Goal: Communication & Community: Answer question/provide support

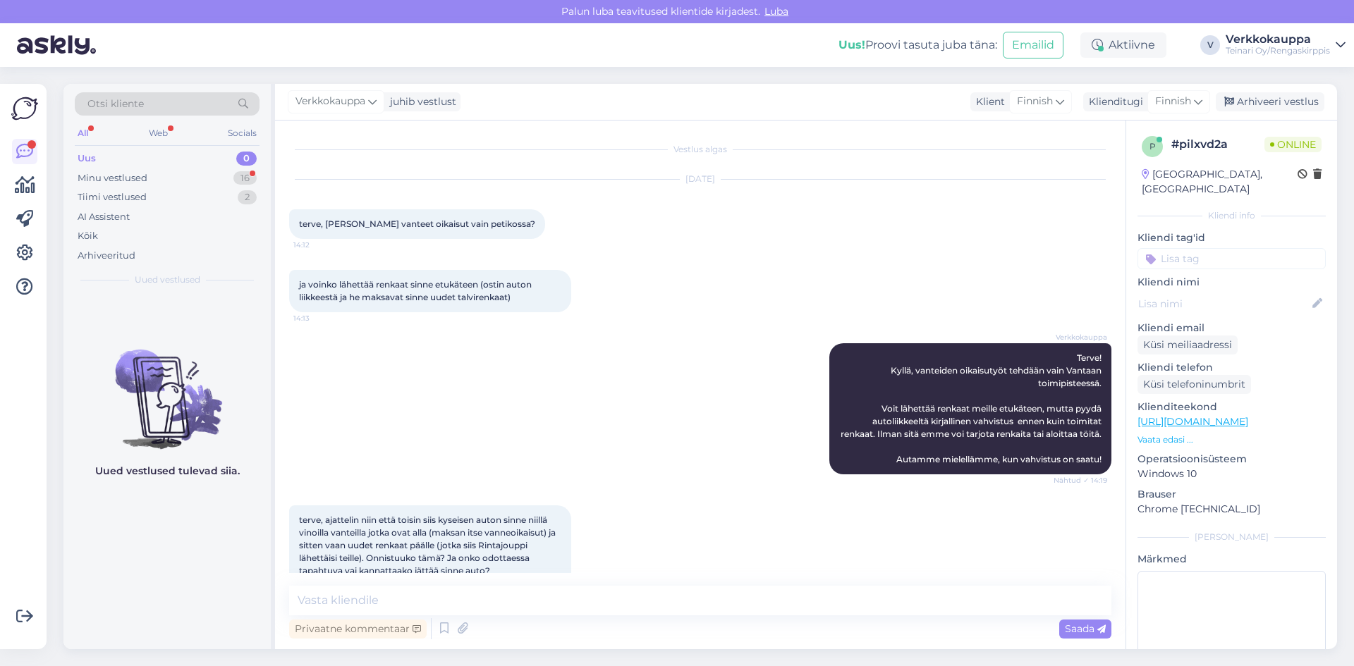
scroll to position [41, 0]
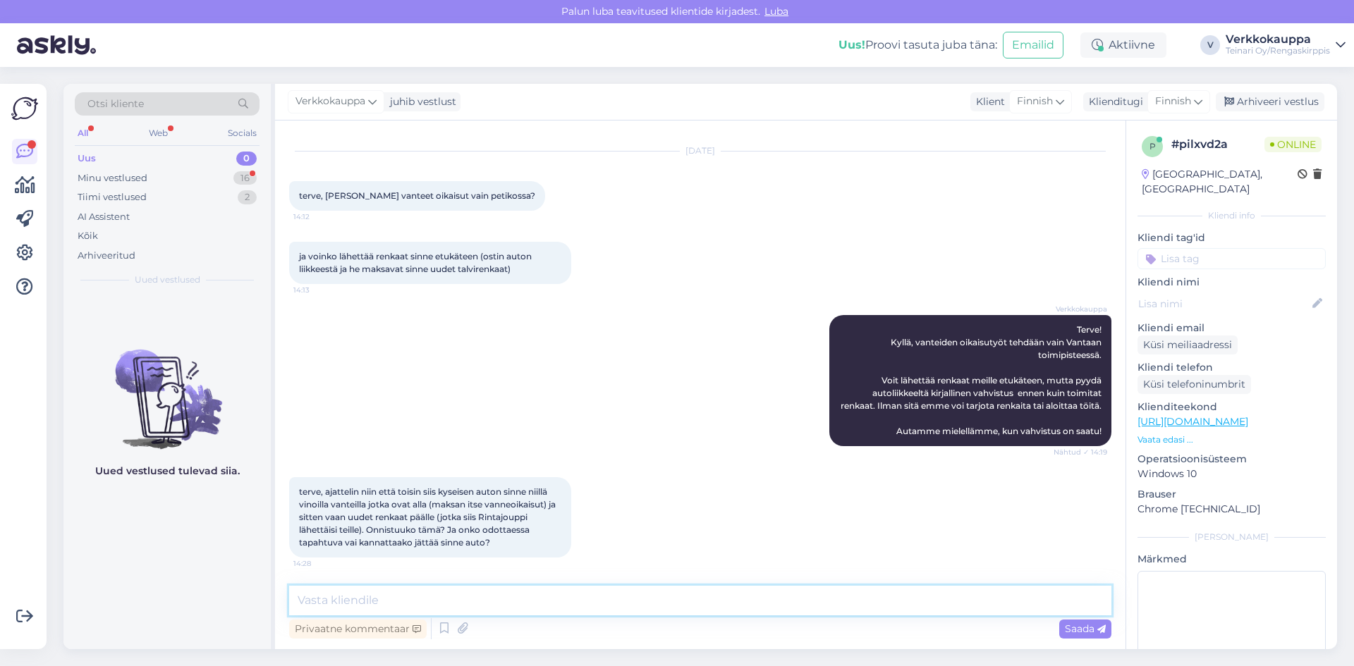
click at [417, 599] on textarea at bounding box center [700, 601] width 822 height 30
type textarea "h"
click at [351, 602] on textarea "Hei saisino vielä auto rek nr?" at bounding box center [700, 601] width 822 height 30
type textarea "Hei saisinko vielä auto rek nr?"
click at [1072, 630] on span "Saada" at bounding box center [1085, 629] width 41 height 13
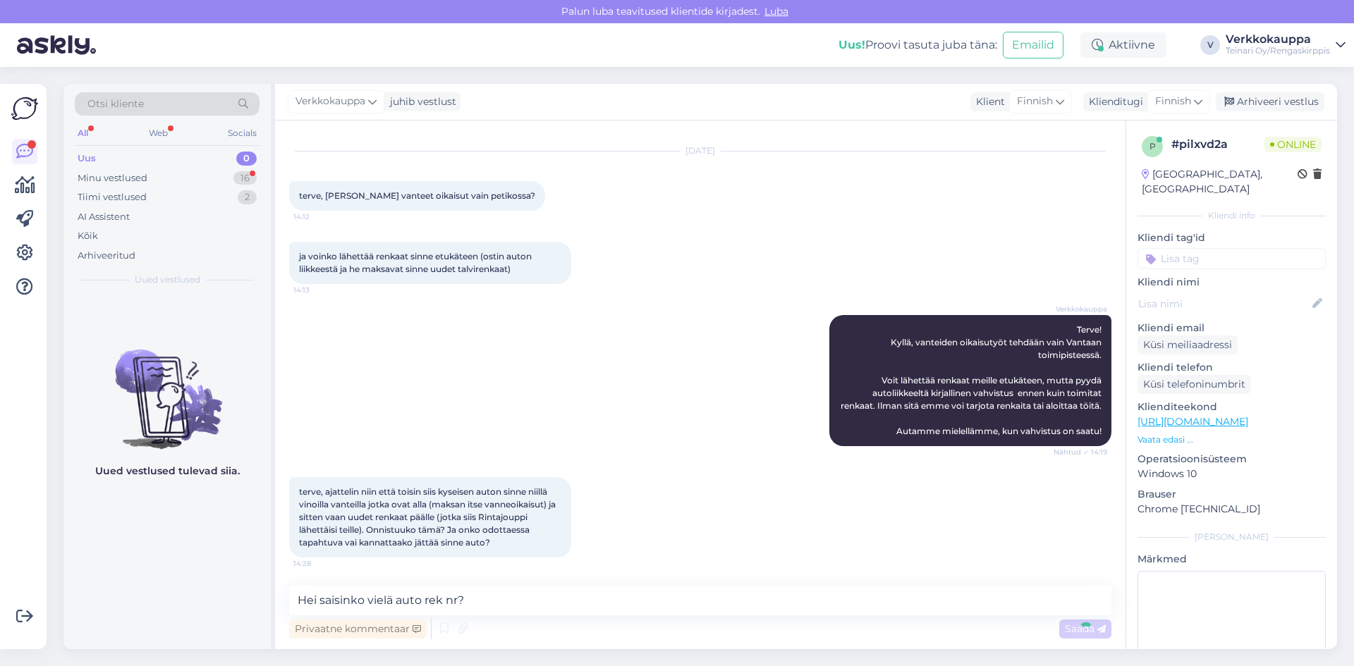
scroll to position [102, 0]
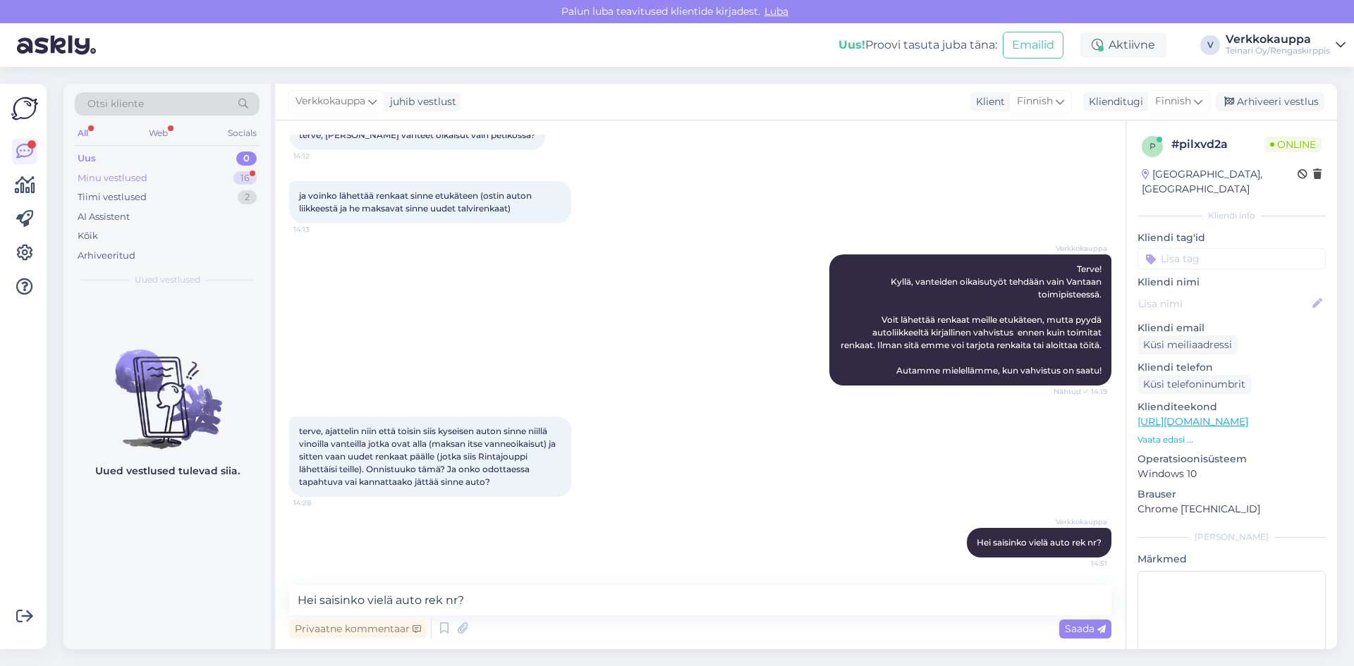
click at [140, 180] on div "Minu vestlused" at bounding box center [113, 178] width 70 height 14
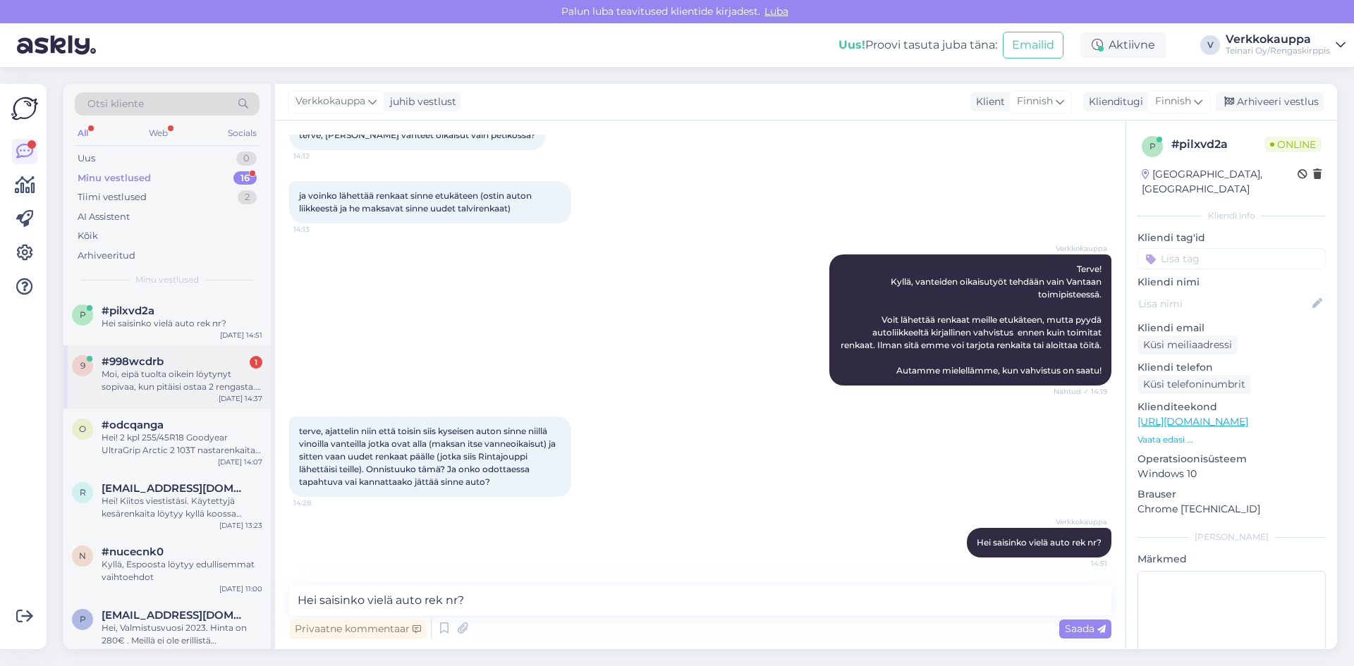
click at [185, 385] on div "Moi, eipä tuolta oikein löytynyt sopivaa, kun pitäisi ostaa 2 rengasta. Onko vi…" at bounding box center [182, 380] width 161 height 25
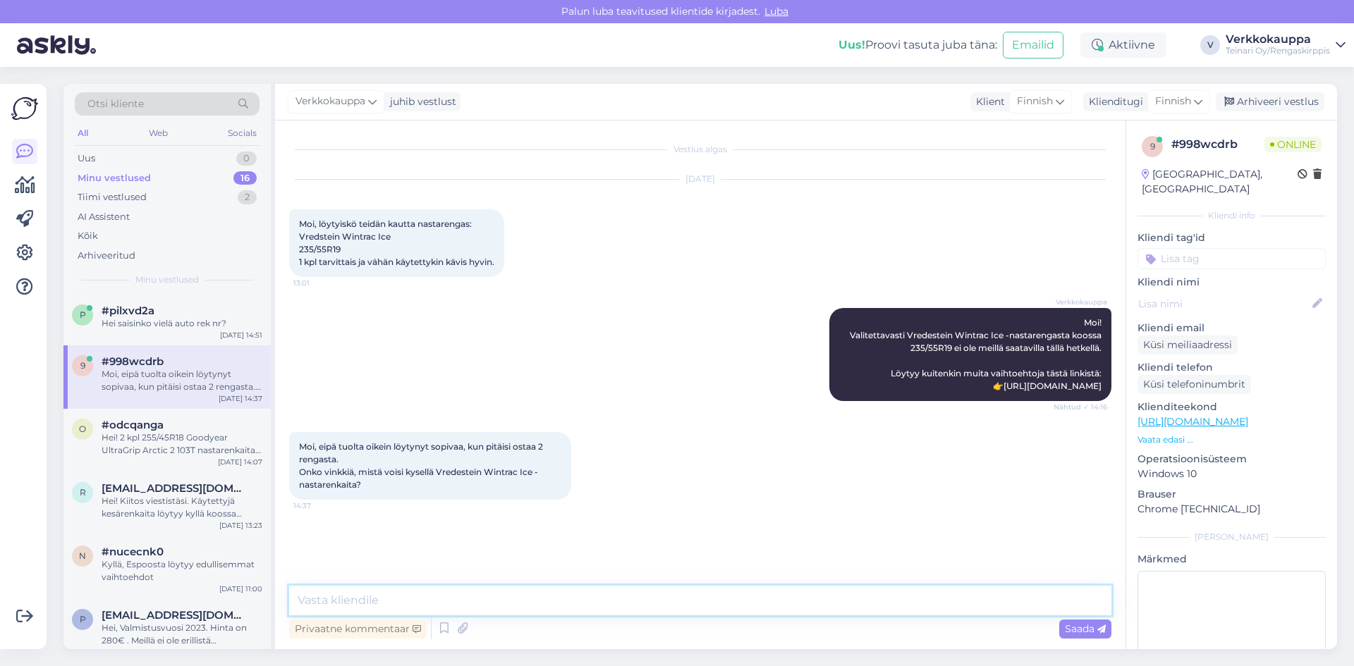
click at [415, 599] on textarea at bounding box center [700, 601] width 822 height 30
type textarea "Hei, en osa autta valitettavasti."
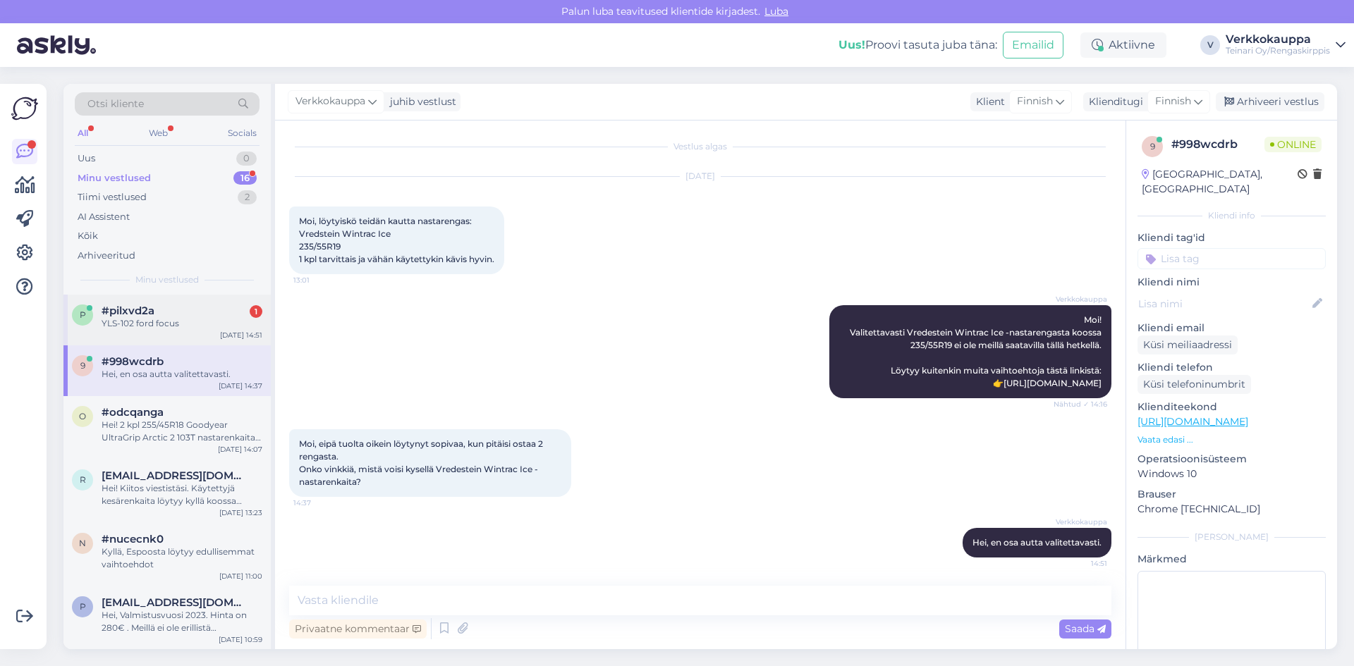
click at [121, 329] on div "YLS-102 ford focus" at bounding box center [182, 323] width 161 height 13
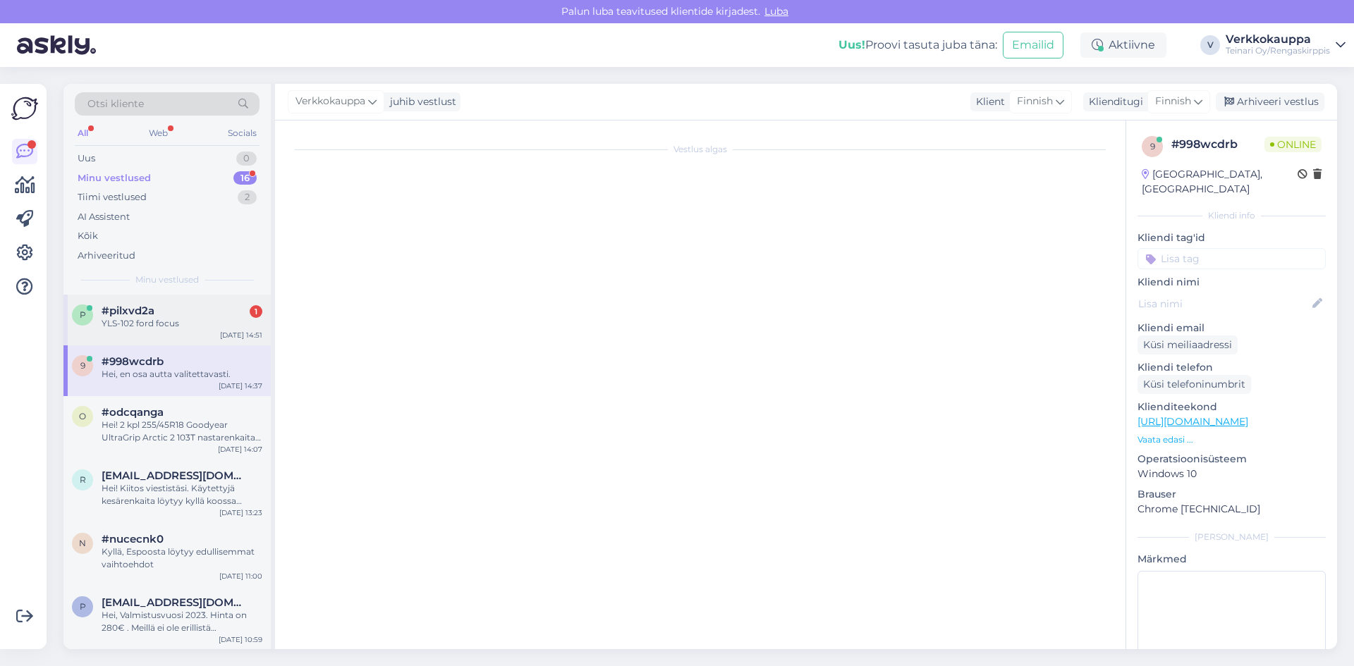
scroll to position [162, 0]
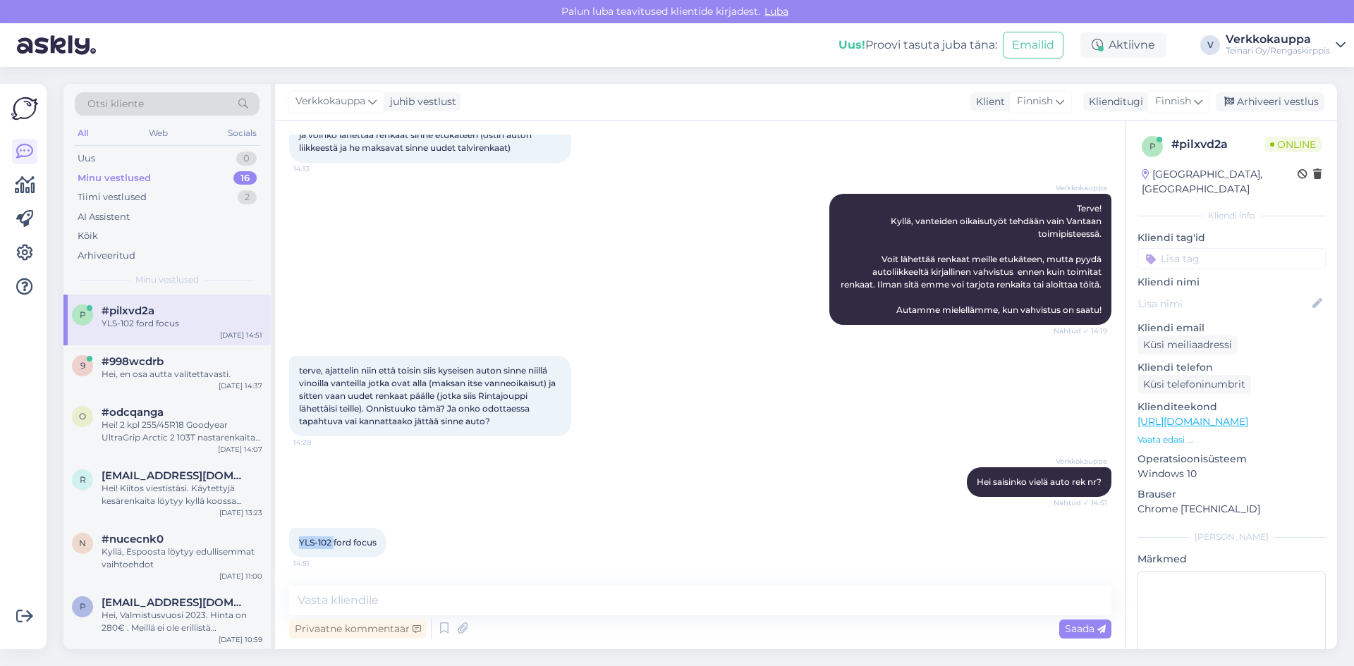
drag, startPoint x: 298, startPoint y: 542, endPoint x: 334, endPoint y: 543, distance: 36.0
click at [334, 543] on div "YLS-102 ford focus 14:51" at bounding box center [337, 543] width 97 height 30
copy span "YLS-102"
click at [358, 594] on textarea at bounding box center [700, 601] width 822 height 30
type textarea "Suosottelen soittamaan enne Vantaa toimipistelle"
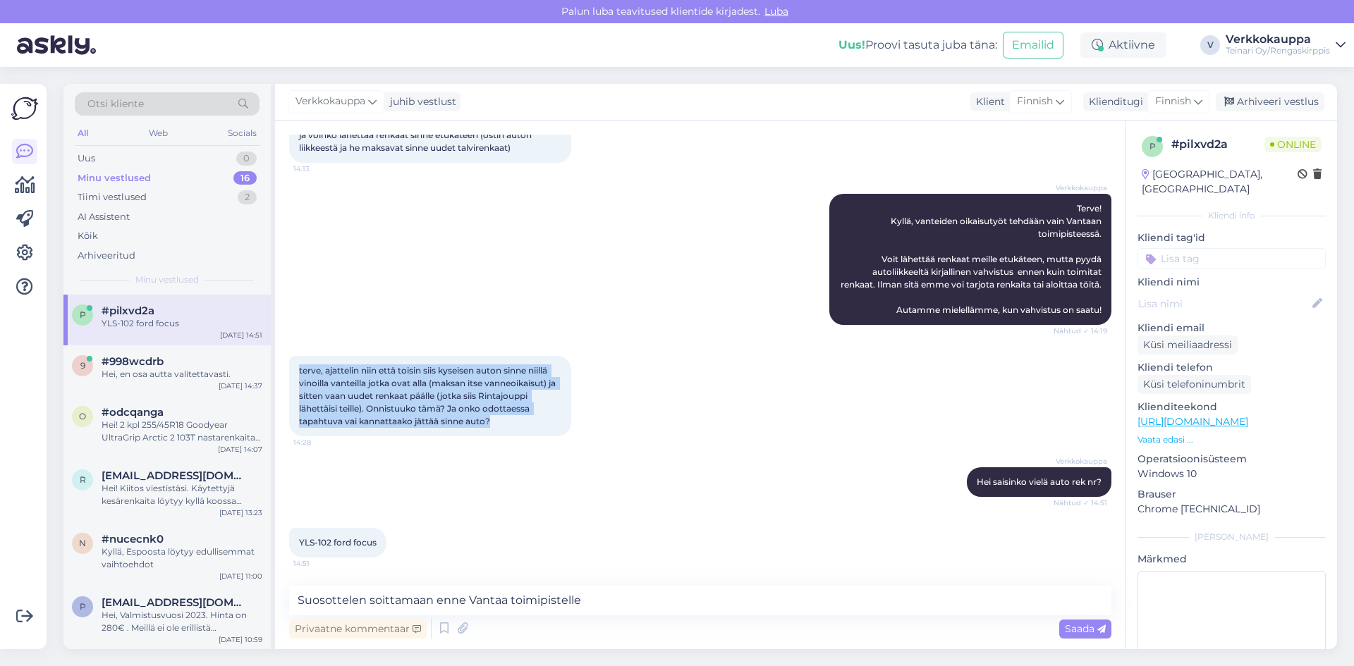
drag, startPoint x: 332, startPoint y: 386, endPoint x: 556, endPoint y: 432, distance: 228.2
click at [556, 432] on div "terve, ajattelin niin että toisin siis kyseisen auton sinne niillä vinoilla van…" at bounding box center [430, 396] width 282 height 80
drag, startPoint x: 491, startPoint y: 415, endPoint x: 480, endPoint y: 412, distance: 10.9
copy span "terve, ajattelin niin että toisin siis kyseisen auton sinne niillä vinoilla van…"
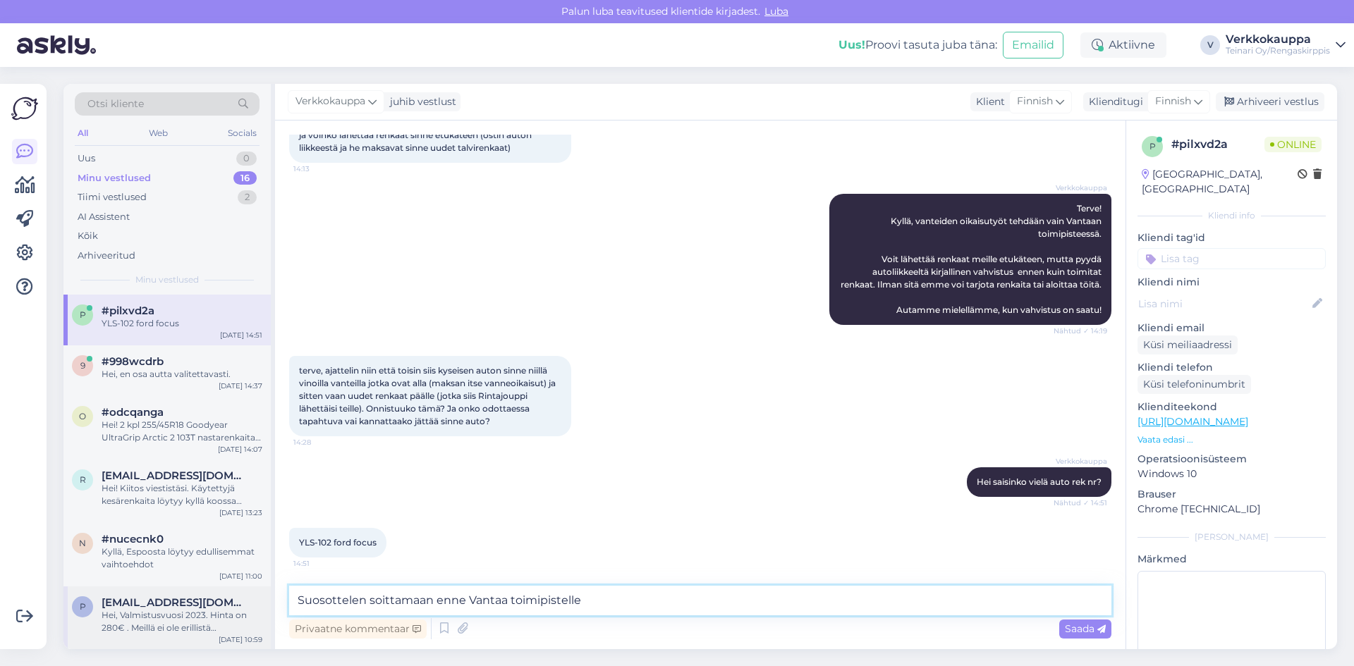
drag, startPoint x: 598, startPoint y: 600, endPoint x: 263, endPoint y: 589, distance: 335.1
click at [263, 589] on div "Otsi kliente All Web Socials Uus 0 Minu vestlused 16 Tiimi vestlused 2 AI Assis…" at bounding box center [699, 366] width 1273 height 565
paste textarea "Suosittelen kuitenkin soittamaan etukäteen Vantaan toimipisteeseen ja varmistam…"
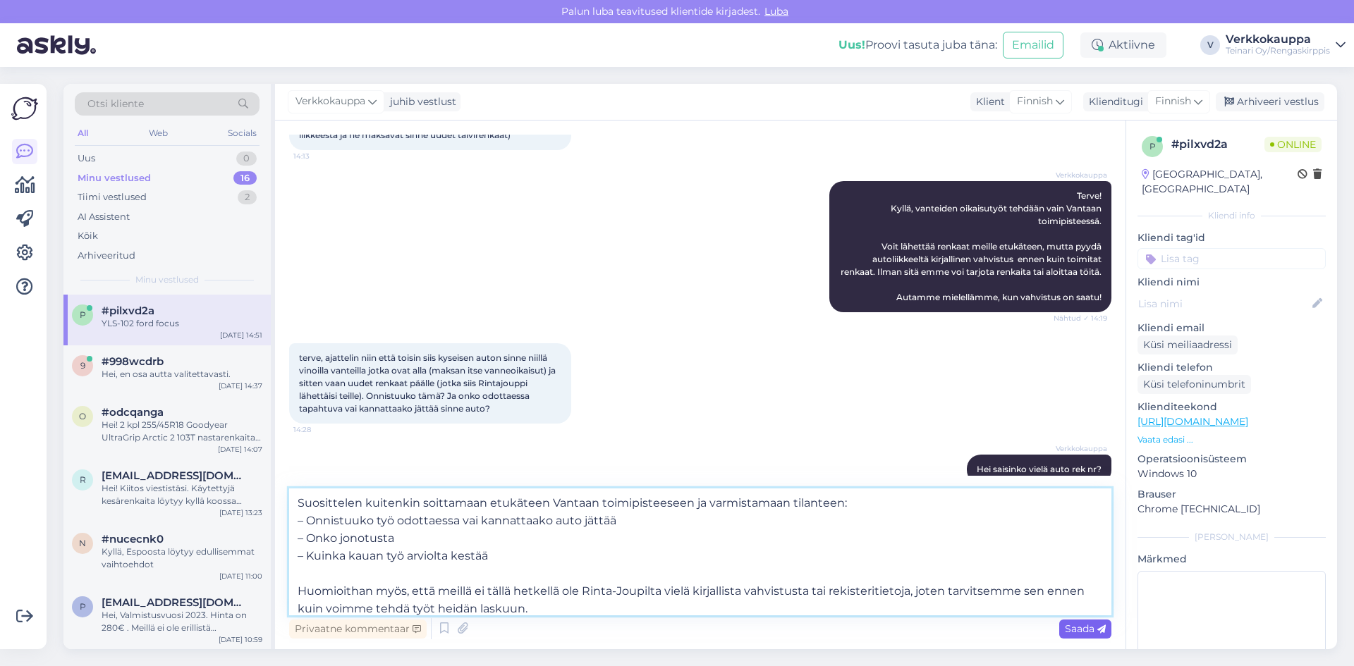
type textarea "Suosittelen kuitenkin soittamaan etukäteen Vantaan toimipisteeseen ja varmistam…"
click at [1066, 628] on span "Saada" at bounding box center [1085, 629] width 41 height 13
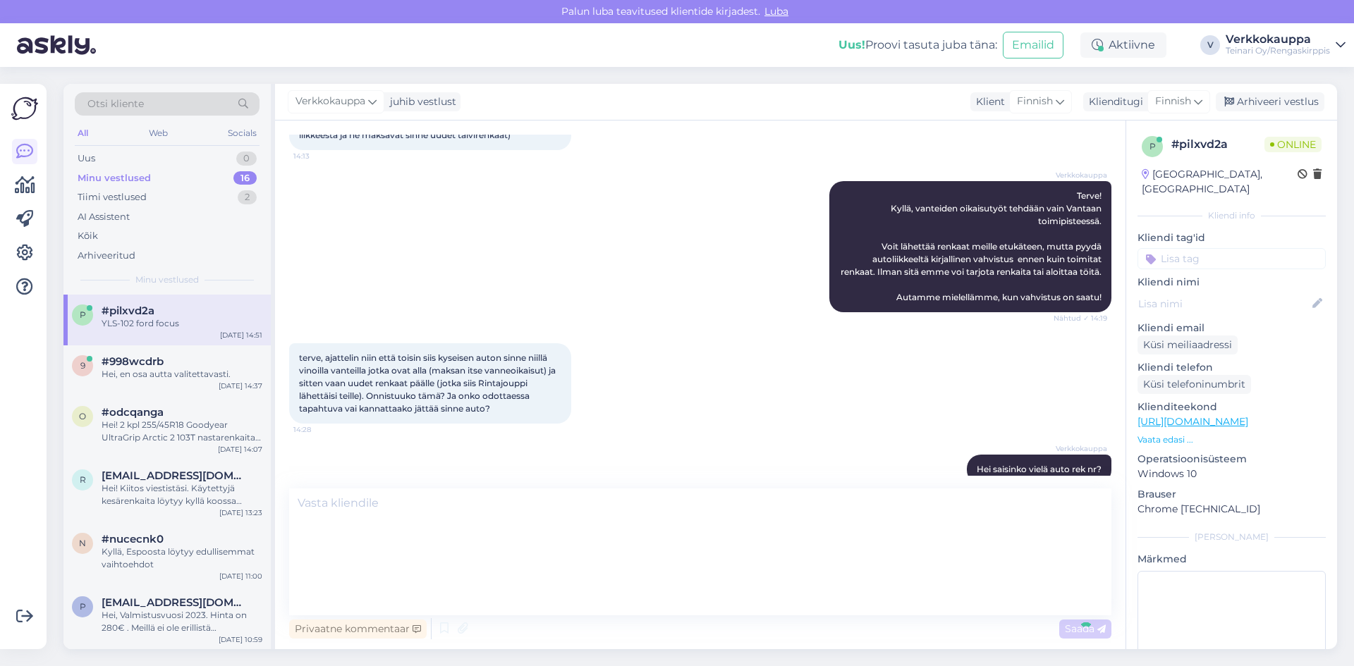
scroll to position [337, 0]
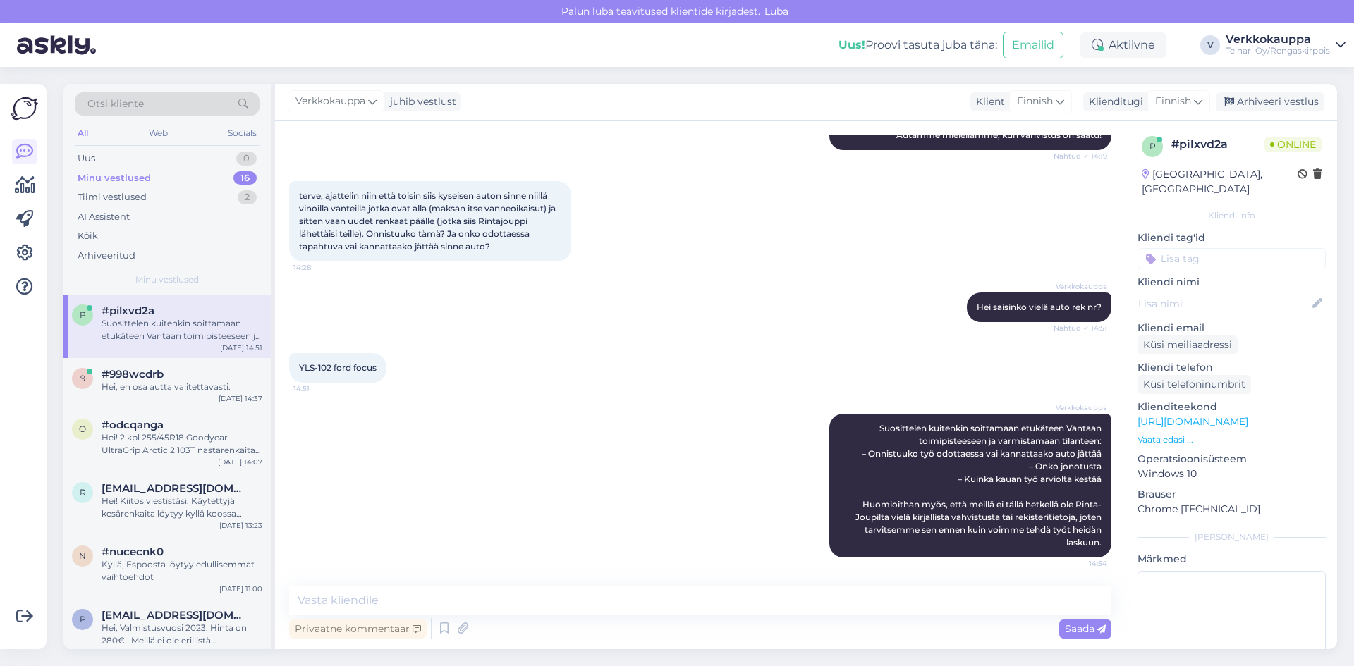
click at [531, 448] on div "Verkkokauppa [PERSON_NAME] kuitenkin soittamaan etukäteen Vantaan toimipisteese…" at bounding box center [700, 485] width 822 height 175
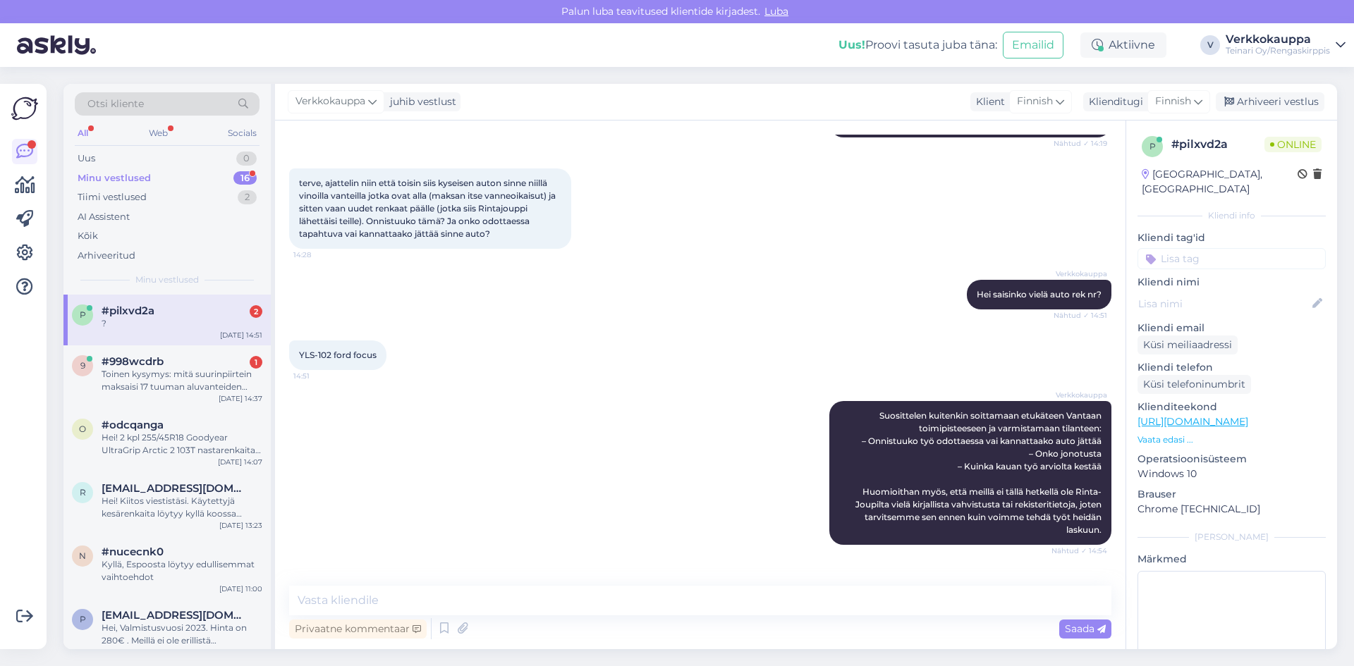
scroll to position [471, 0]
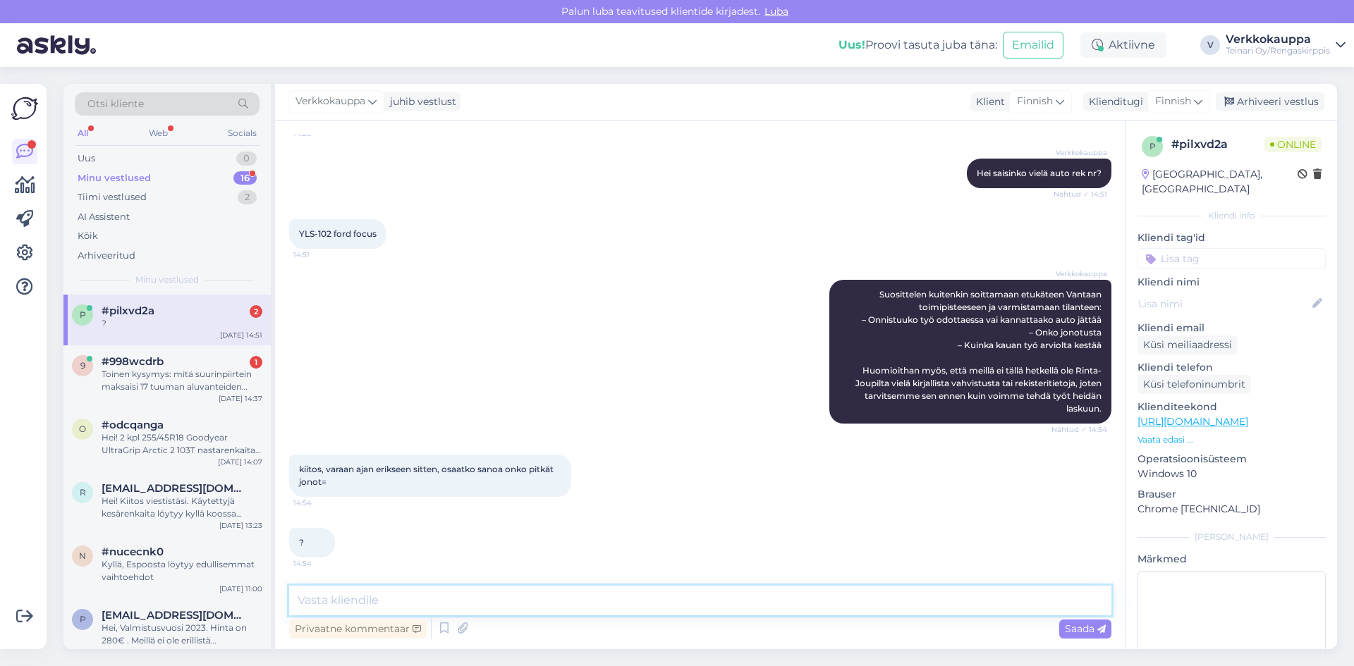
click at [323, 604] on textarea at bounding box center [700, 601] width 822 height 30
type textarea "Hei , tiedustele"
drag, startPoint x: 375, startPoint y: 599, endPoint x: 326, endPoint y: 607, distance: 49.3
click at [316, 605] on textarea "Hei , tiedustele" at bounding box center [700, 601] width 822 height 30
drag, startPoint x: 454, startPoint y: 613, endPoint x: 433, endPoint y: 605, distance: 22.5
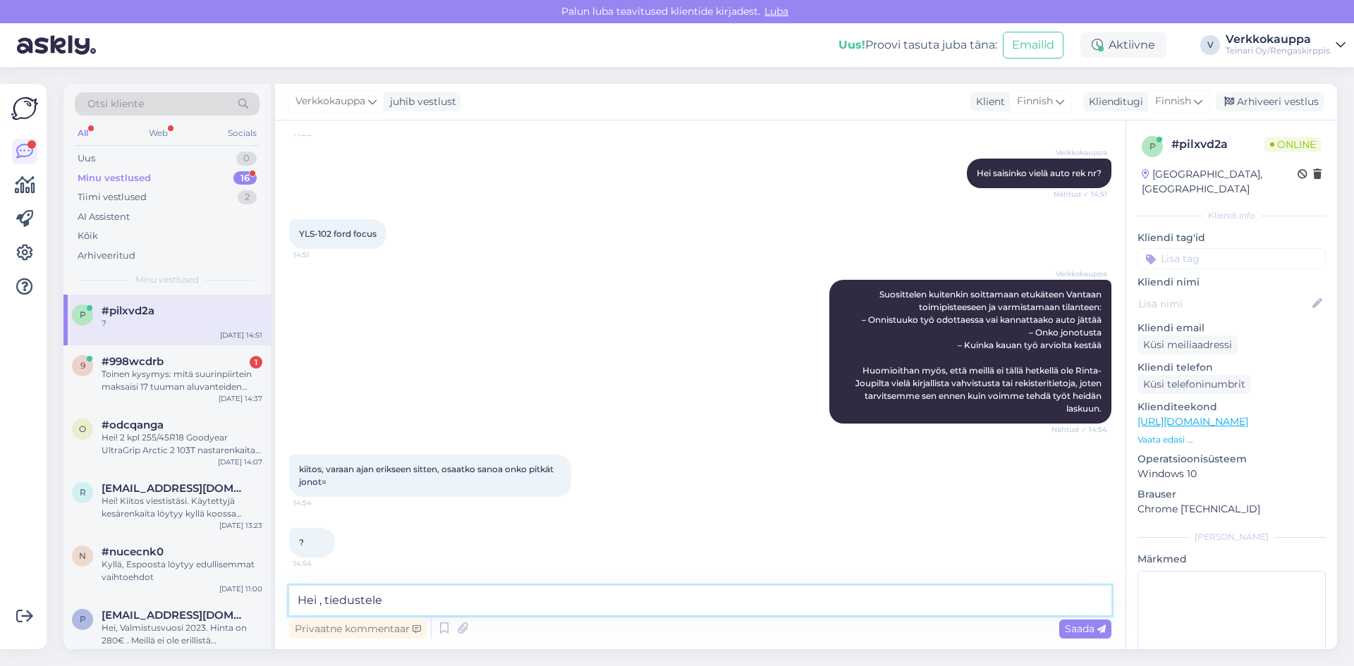
click at [453, 611] on textarea "Hei , tiedustele" at bounding box center [700, 601] width 822 height 30
drag, startPoint x: 432, startPoint y: 604, endPoint x: 279, endPoint y: 602, distance: 153.0
click at [279, 602] on div "Vestlus algas [DATE] terve, oliko vanteet oikaisut vain petikossa? 14:12 ja voi…" at bounding box center [700, 385] width 850 height 529
drag, startPoint x: 299, startPoint y: 467, endPoint x: 331, endPoint y: 484, distance: 36.6
click at [331, 484] on div "kiitos, varaan ajan erikseen sitten, osaatko sanoa onko pitkät jonot= 14:54" at bounding box center [430, 476] width 282 height 42
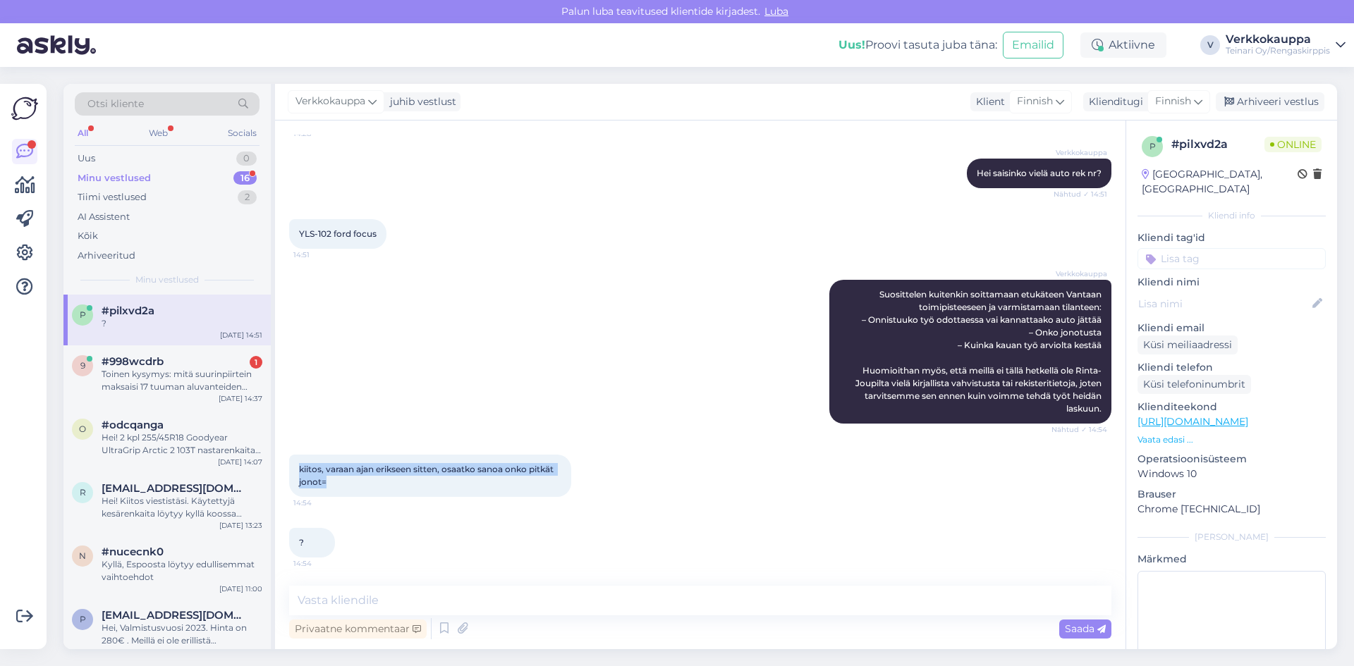
copy span "kiitos, varaan ajan erikseen sitten, osaatko sanoa onko pitkät jonot="
click at [318, 601] on textarea at bounding box center [700, 601] width 822 height 30
paste textarea "Tässä lyhyt ja kohtelias chat- tai viestivastaus: --- Kiitos viestistä! Suositt…"
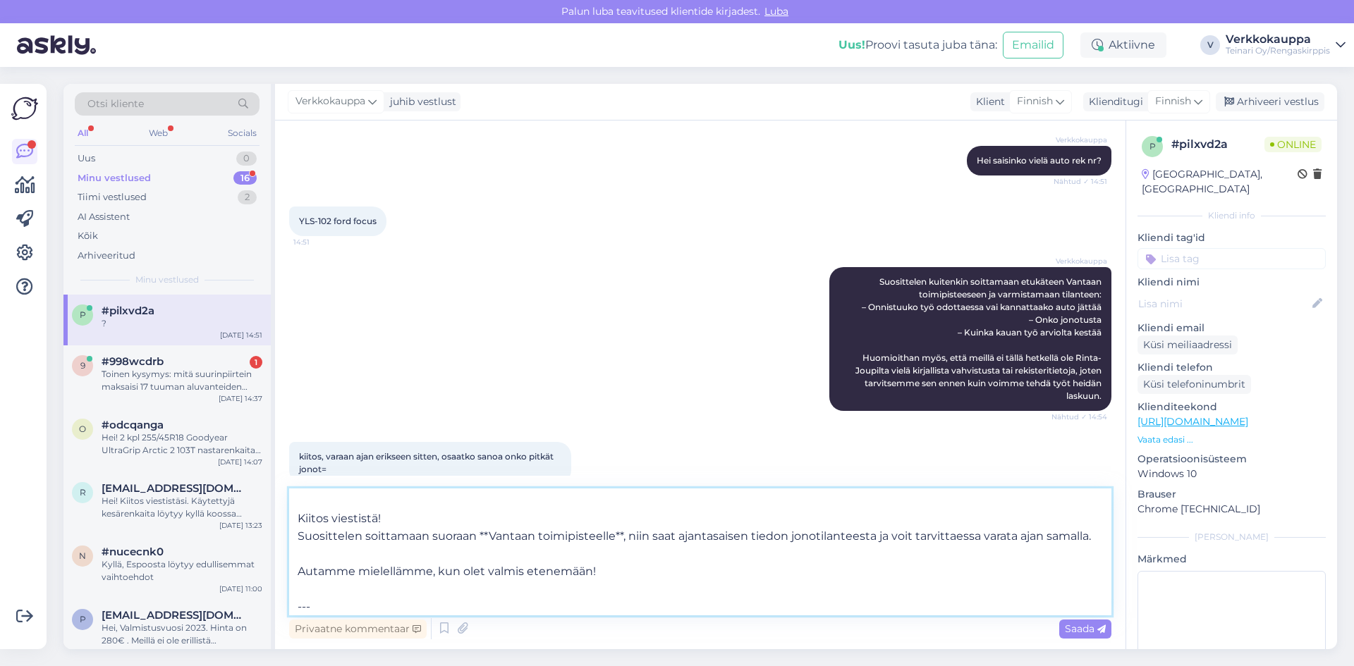
scroll to position [0, 0]
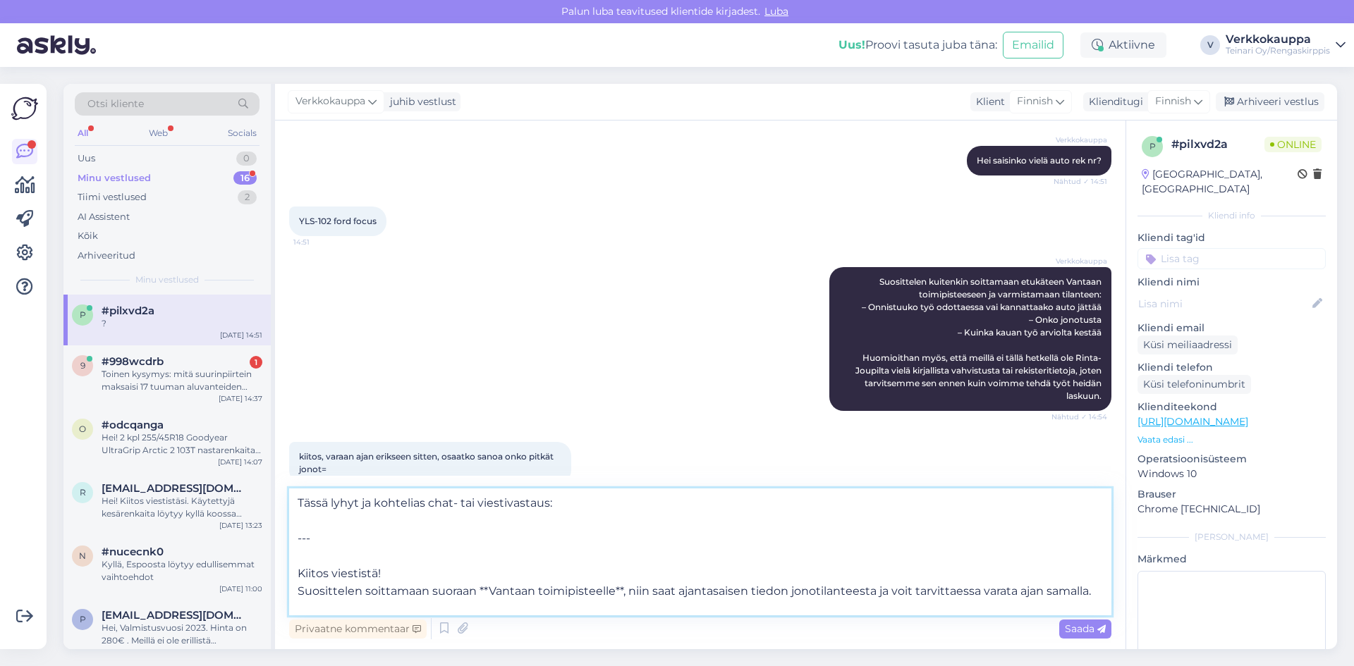
click at [308, 545] on textarea "Tässä lyhyt ja kohtelias chat- tai viestivastaus: --- Kiitos viestistä! Suositt…" at bounding box center [700, 552] width 822 height 127
click at [343, 547] on textarea "Tässä lyhyt ja kohtelias chat- tai viestivastaus: --- Kiitos viestistä! Suositt…" at bounding box center [700, 552] width 822 height 127
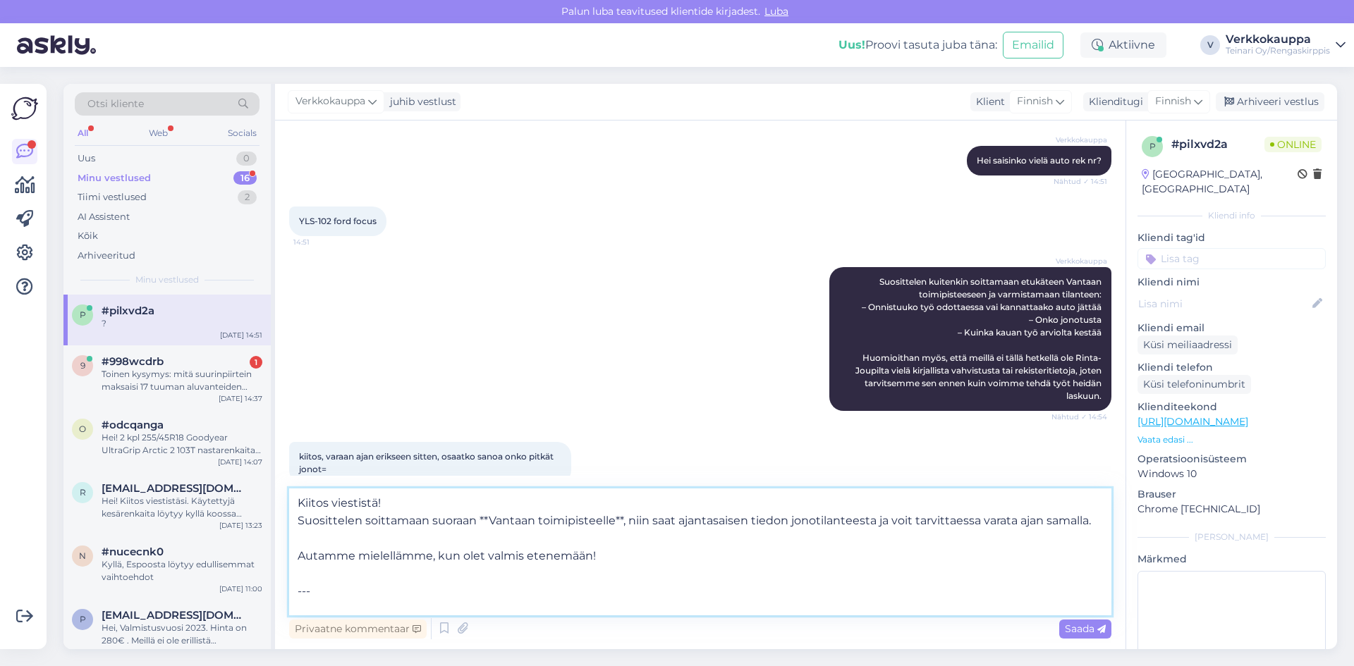
click at [381, 513] on textarea "Kiitos viestistä! Suosittelen soittamaan suoraan **Vantaan toimipisteelle**, ni…" at bounding box center [700, 552] width 822 height 127
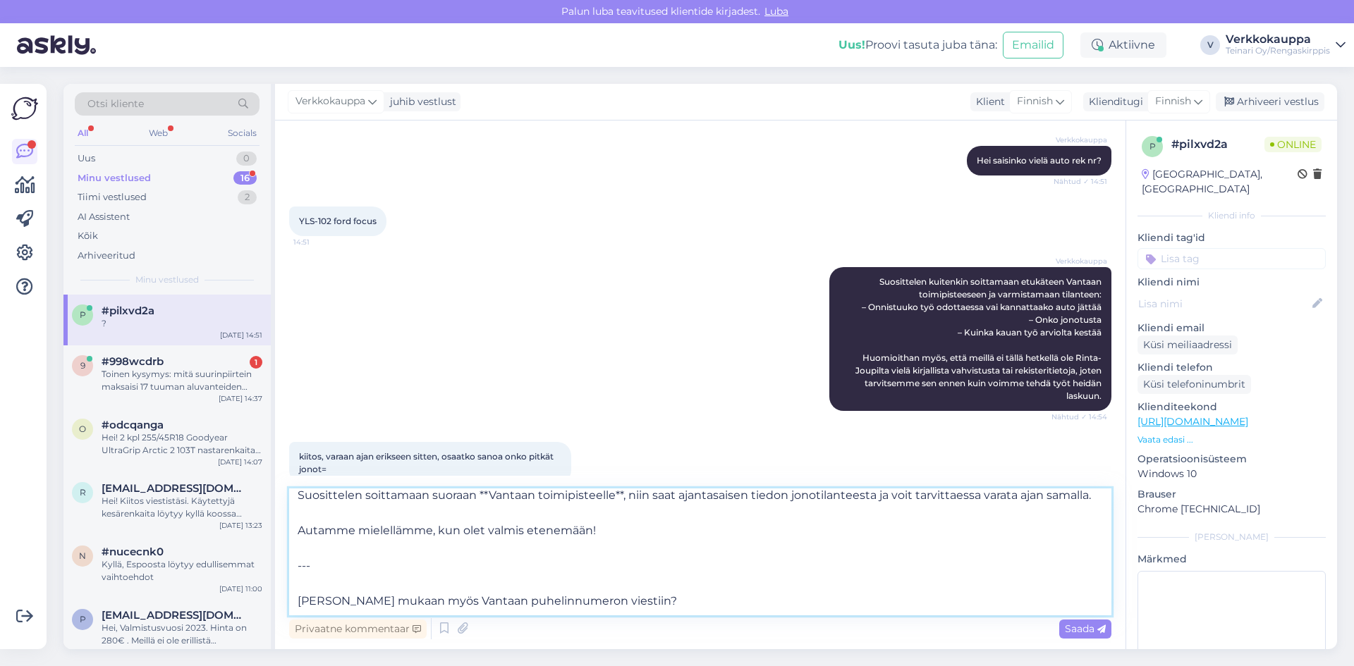
scroll to position [61, 0]
click at [648, 556] on textarea "Suosittelen soittamaan suoraan **Vantaan toimipisteelle**, niin saat ajantasais…" at bounding box center [700, 552] width 822 height 127
click at [639, 596] on textarea "Suosittelen soittamaan suoraan **Vantaan toimipisteelle**, niin saat ajantasais…" at bounding box center [700, 552] width 822 height 127
click at [642, 592] on textarea "Suosittelen soittamaan suoraan **Vantaan toimipisteelle**, niin saat ajantasais…" at bounding box center [700, 552] width 822 height 127
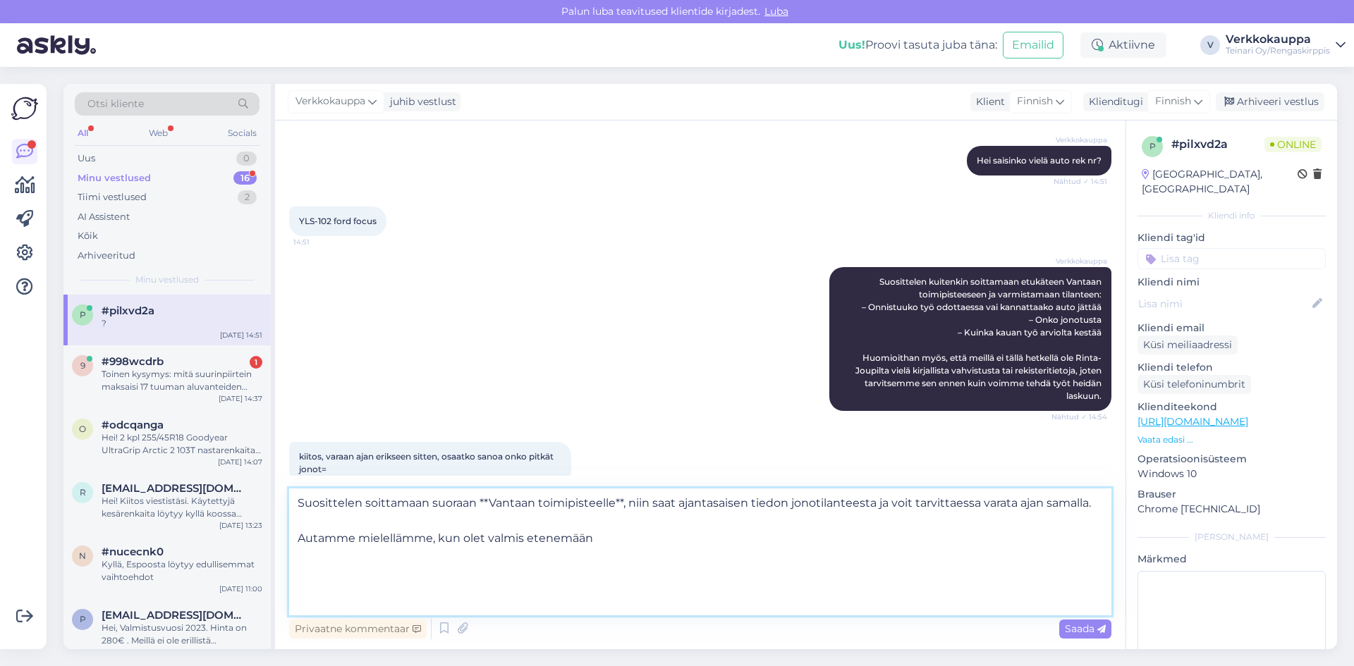
scroll to position [0, 0]
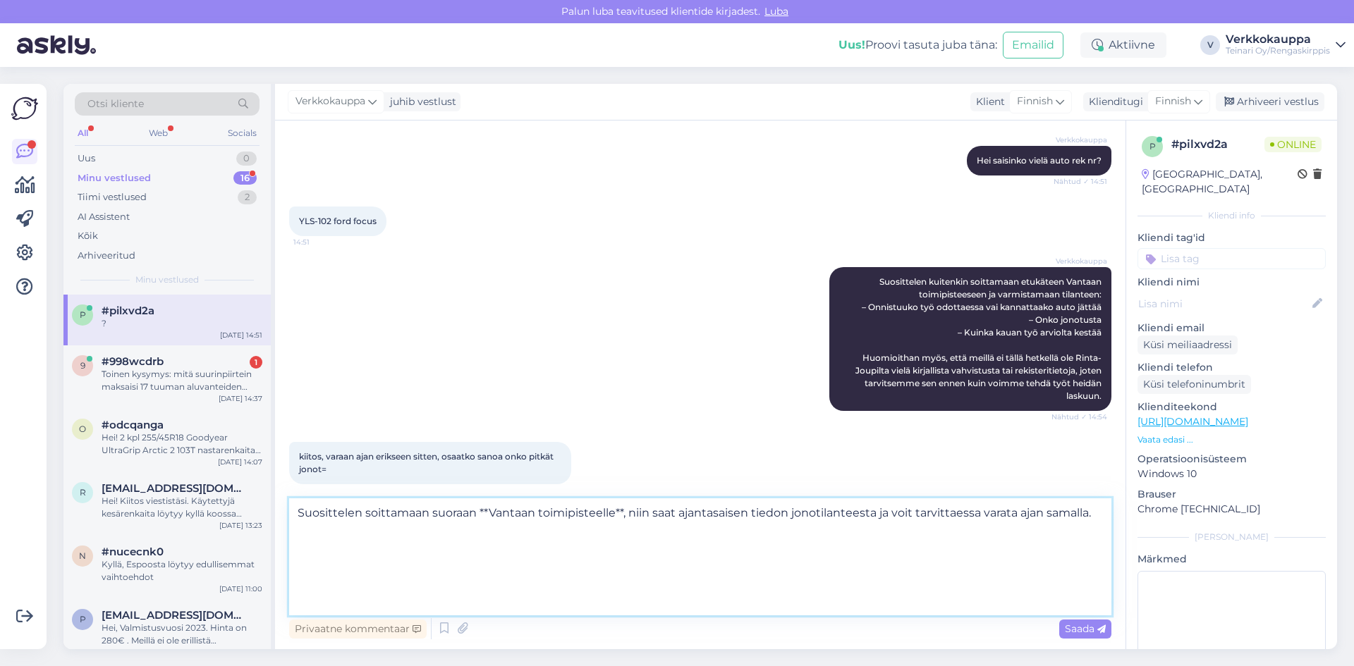
click at [488, 559] on textarea "Suosittelen soittamaan suoraan **Vantaan toimipisteelle**, niin saat ajantasais…" at bounding box center [700, 557] width 822 height 117
click at [488, 535] on textarea "Suosittelen soittamaan suoraan **Vantaan toimipisteelle**, niin saat ajantasais…" at bounding box center [700, 557] width 822 height 117
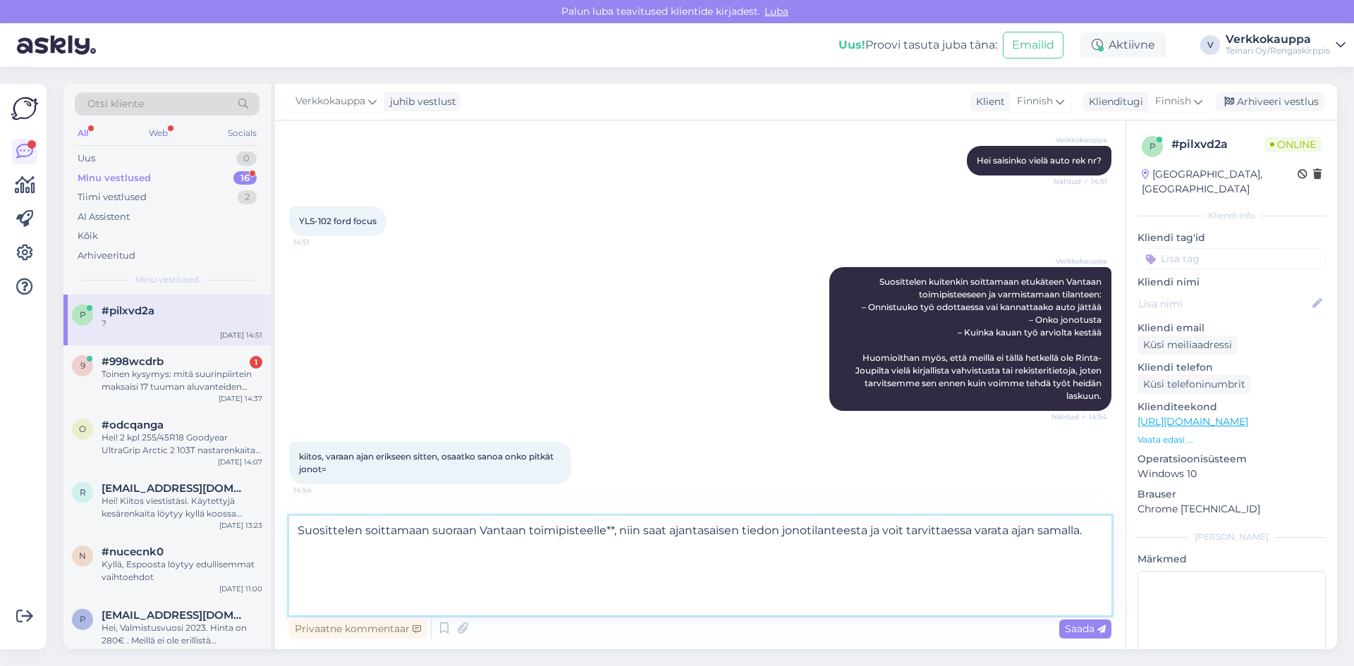
click at [611, 547] on textarea "Suosittelen soittamaan suoraan Vantaan toimipisteelle**, niin saat ajantasaisen…" at bounding box center [700, 565] width 822 height 99
click at [611, 548] on textarea "Suosittelen soittamaan suoraan Vantaan toimipisteelle**, niin saat ajantasaisen…" at bounding box center [700, 565] width 822 height 99
type textarea "Suosittelen soittamaan suoraan Vantaan toimipisteelle, niin saat ajantasaisen t…"
click at [1094, 633] on span "Saada" at bounding box center [1085, 629] width 41 height 13
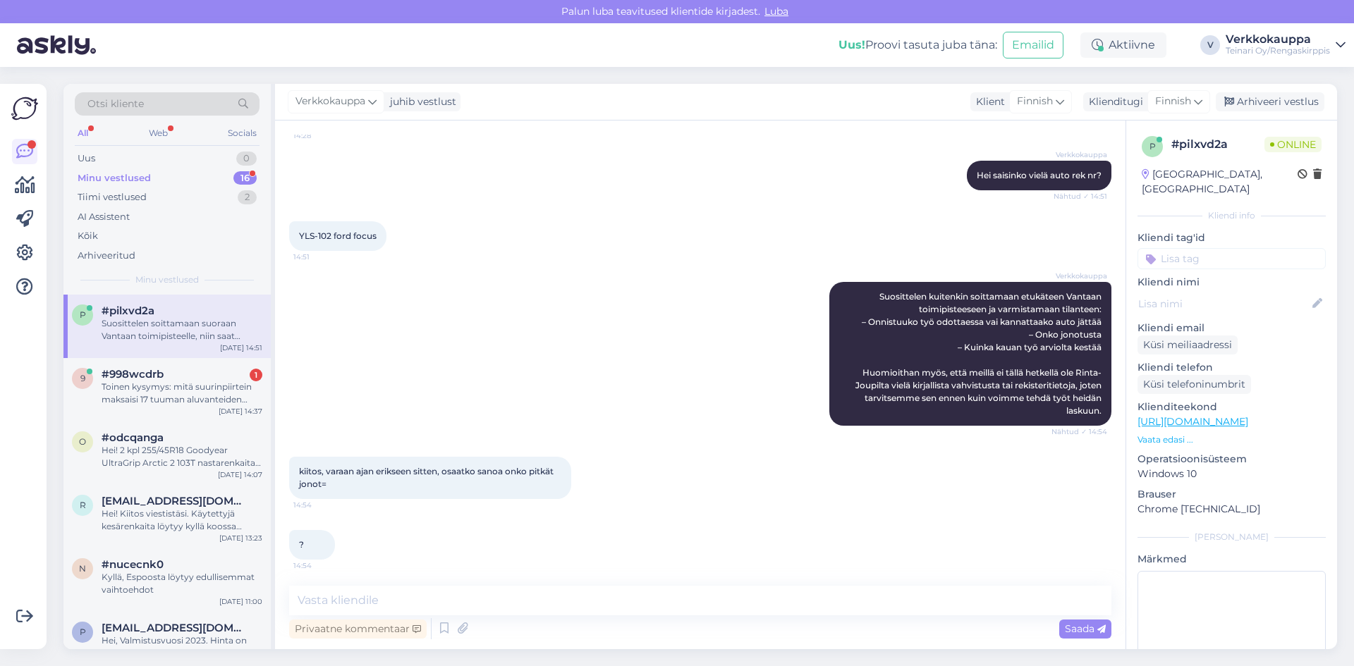
scroll to position [313, 0]
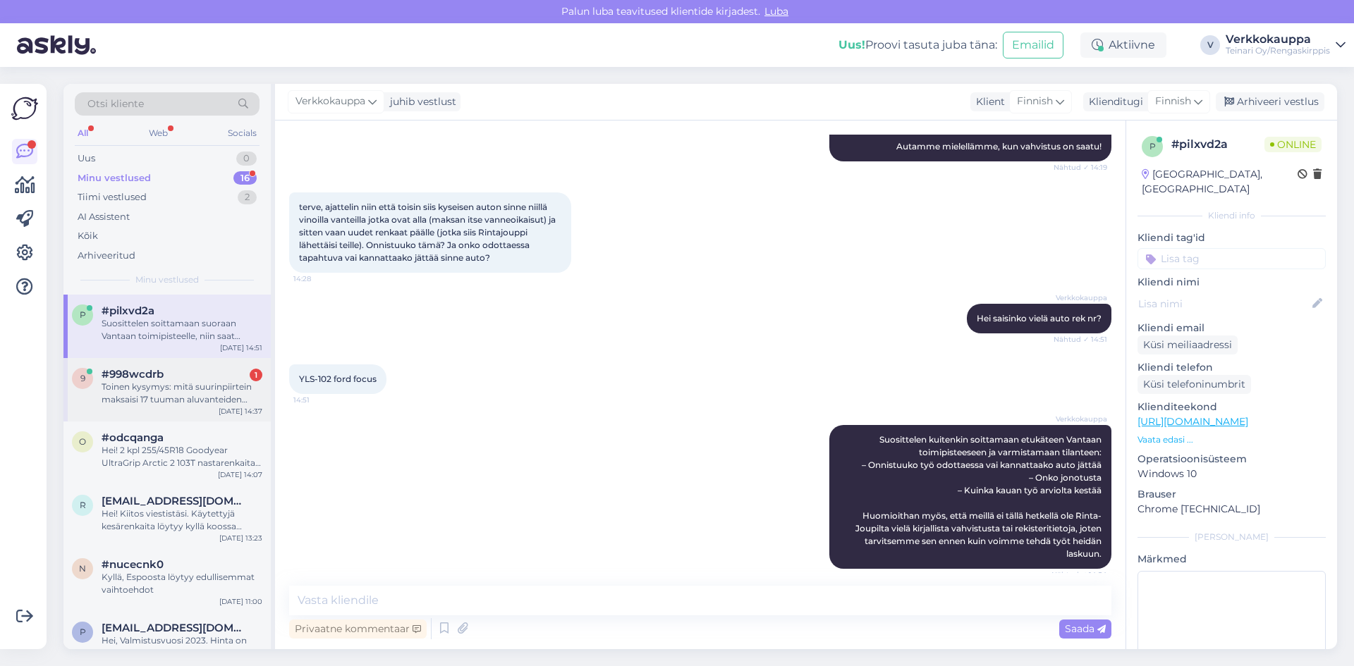
click at [198, 404] on div "Toinen kysymys: mitä suurinpiirtein maksaisi 17 tuuman aluvanteiden maalaus? Ne…" at bounding box center [182, 393] width 161 height 25
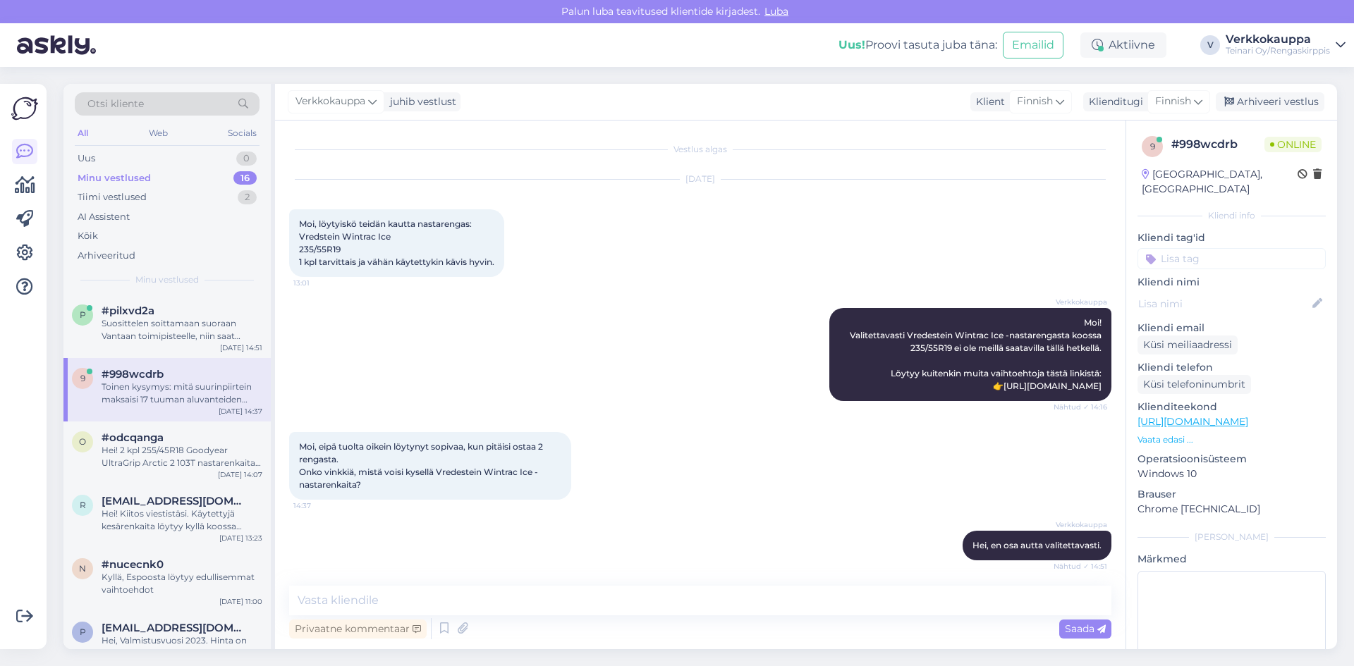
scroll to position [152, 0]
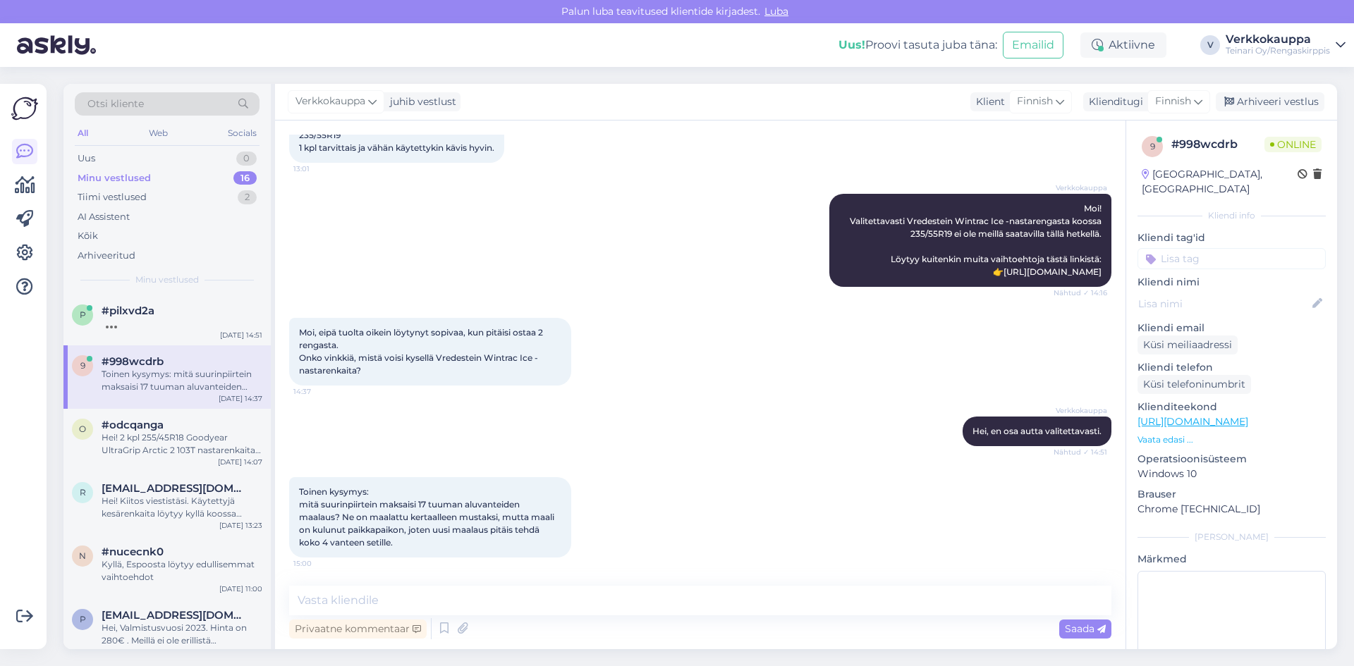
drag, startPoint x: 300, startPoint y: 494, endPoint x: 403, endPoint y: 546, distance: 115.1
click at [403, 546] on div "Toinen kysymys: mitä suurinpiirtein maksaisi 17 tuuman aluvanteiden maalaus? Ne…" at bounding box center [430, 517] width 282 height 80
copy span "Toinen kysymys: mitä suurinpiirtein maksaisi 17 tuuman aluvanteiden maalaus? Ne…"
click at [522, 193] on div "Verkkokauppa Moi! Valitettavasti Vredestein Wintrac Ice -nastarengasta koossa 2…" at bounding box center [700, 240] width 822 height 124
click at [142, 312] on span "#pilxvd2a" at bounding box center [128, 311] width 53 height 13
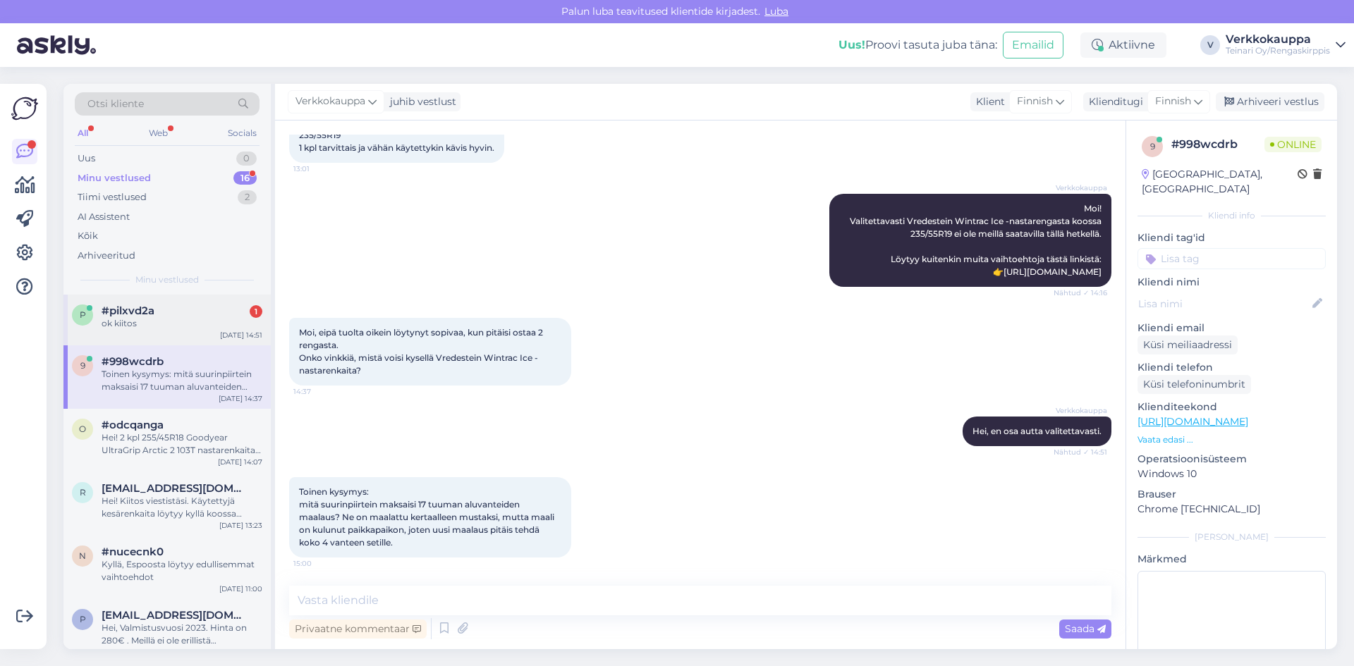
scroll to position [0, 0]
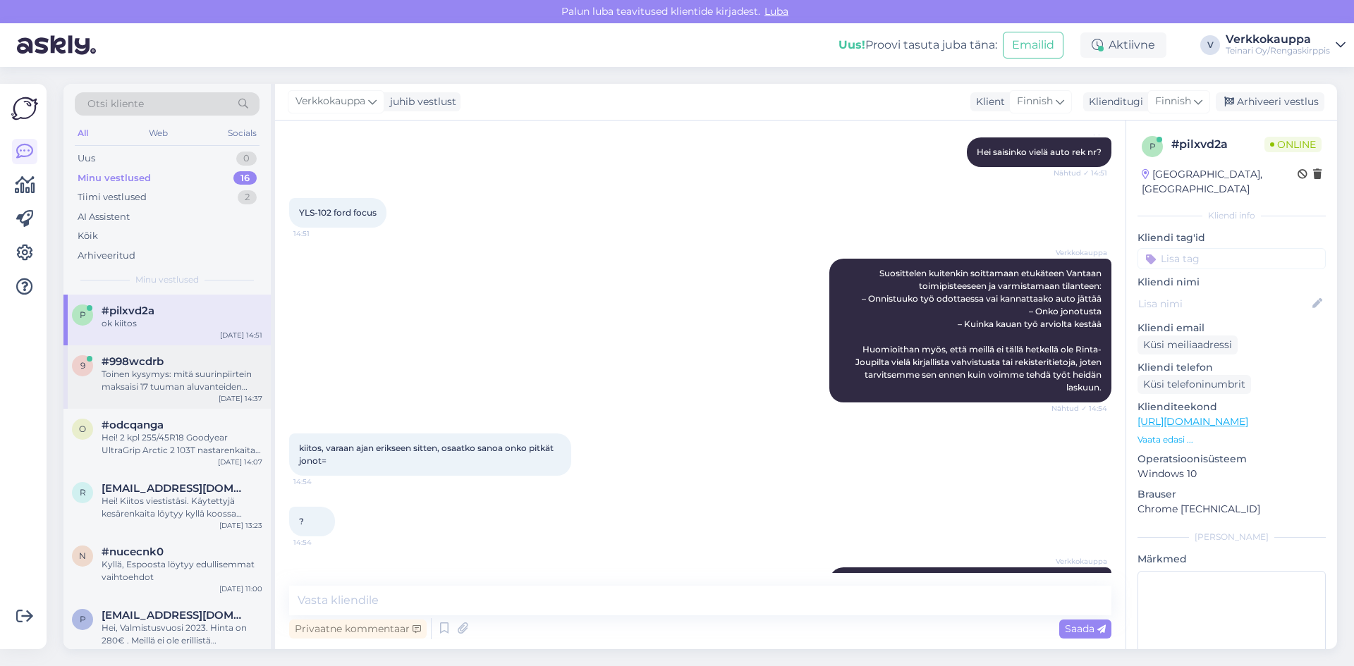
click at [128, 374] on div "Toinen kysymys: mitä suurinpiirtein maksaisi 17 tuuman aluvanteiden maalaus? Ne…" at bounding box center [182, 380] width 161 height 25
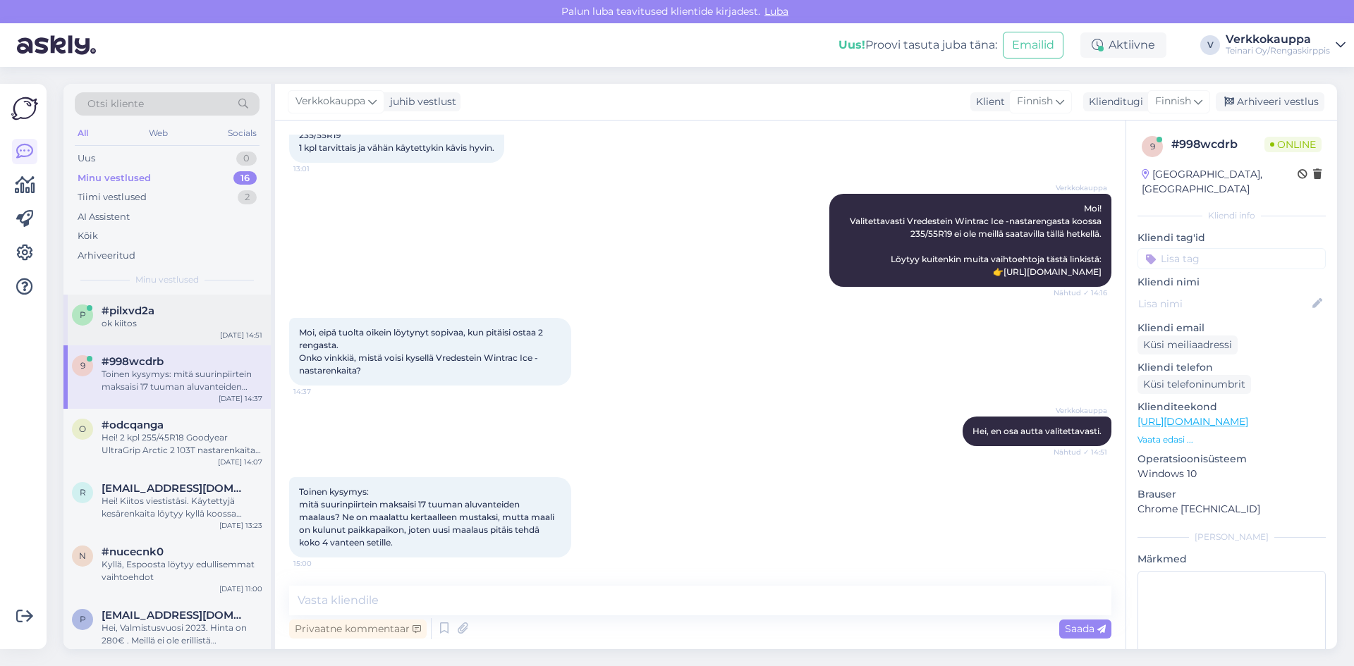
click at [153, 315] on span "#pilxvd2a" at bounding box center [128, 311] width 53 height 13
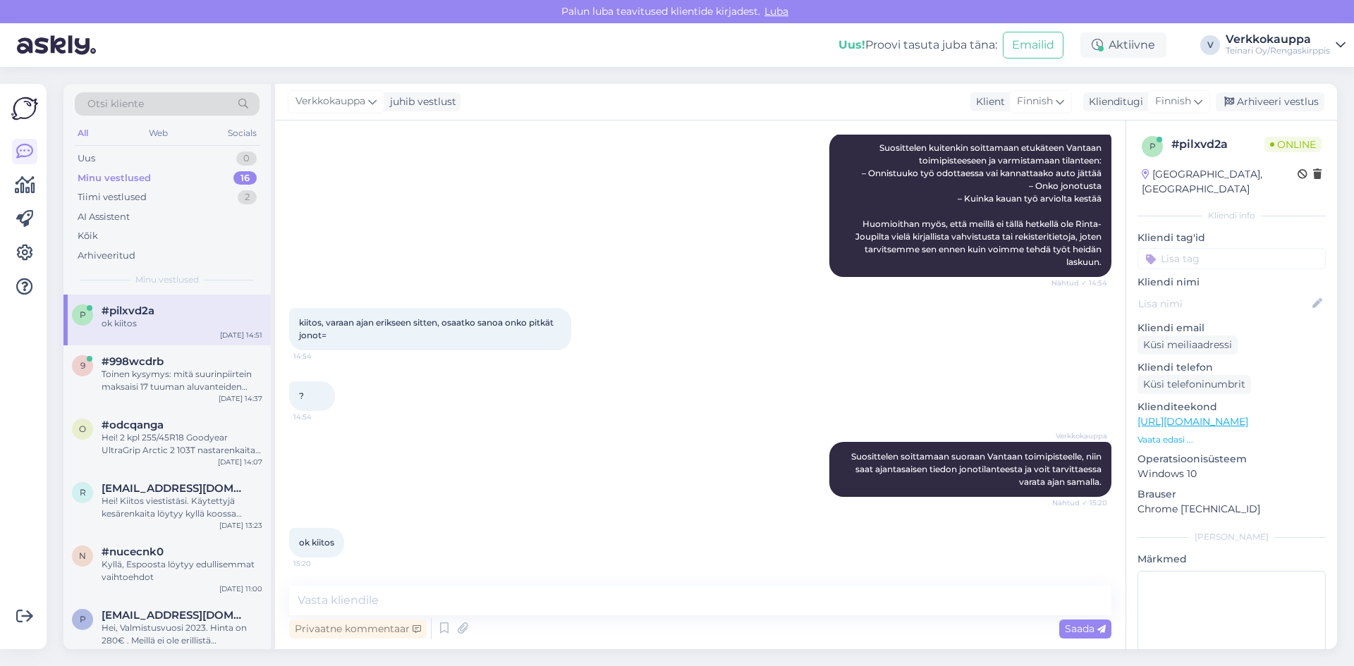
scroll to position [656, 0]
click at [141, 379] on div "Toinen kysymys: mitä suurinpiirtein maksaisi 17 tuuman aluvanteiden maalaus? Ne…" at bounding box center [182, 380] width 161 height 25
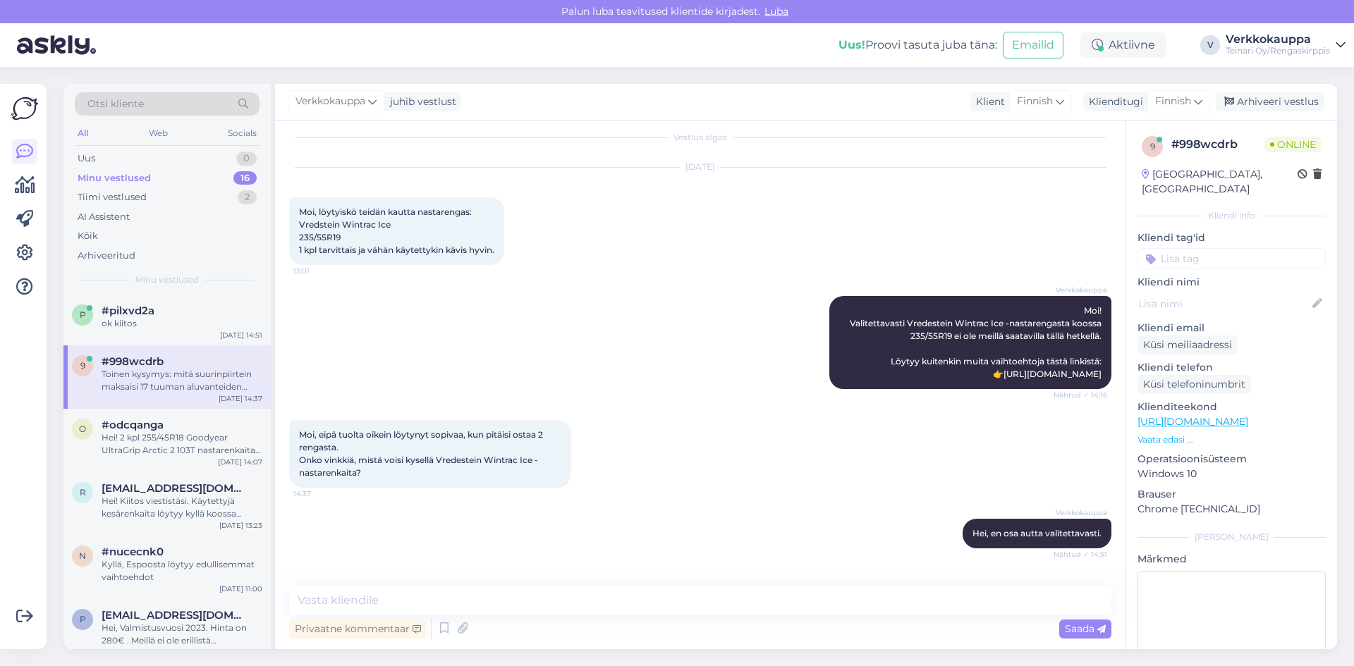
scroll to position [0, 0]
